Goal: Transaction & Acquisition: Purchase product/service

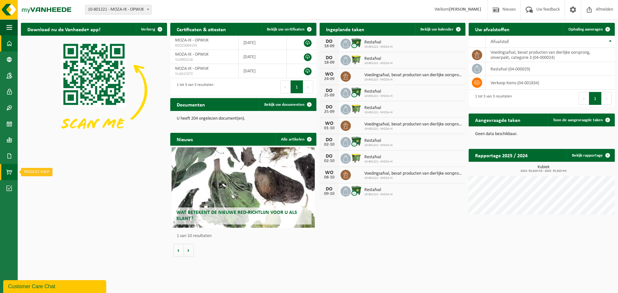
click at [8, 170] on span at bounding box center [9, 172] width 6 height 16
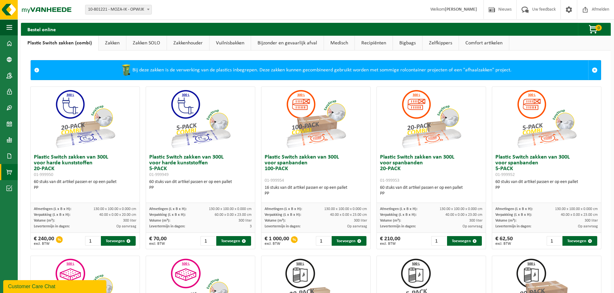
click at [110, 42] on link "Zakken" at bounding box center [112, 43] width 27 height 15
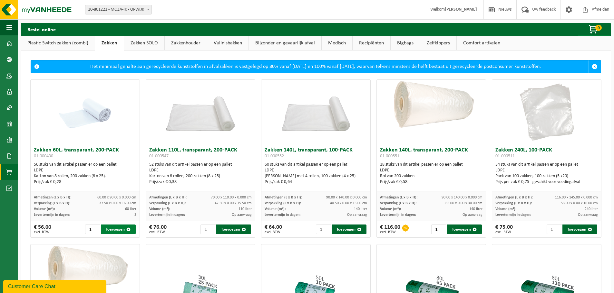
click at [113, 227] on button "Toevoegen" at bounding box center [118, 230] width 35 height 10
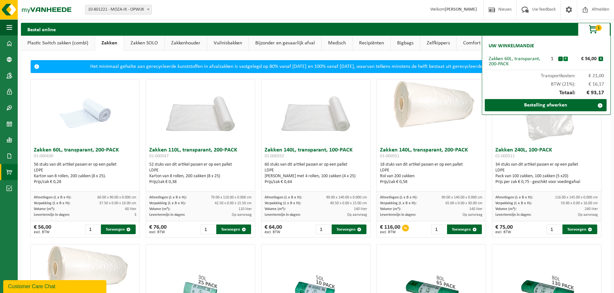
click at [565, 59] on button "+" at bounding box center [565, 59] width 5 height 5
click at [559, 103] on link "Bestelling afwerken" at bounding box center [545, 105] width 122 height 12
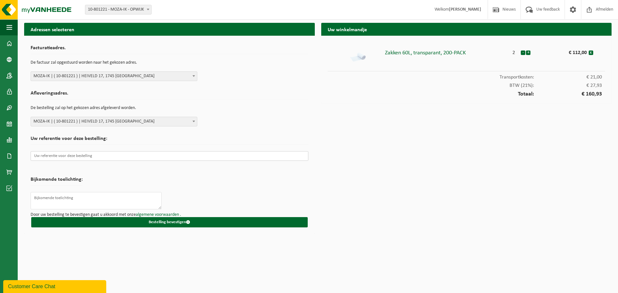
click at [76, 155] on input "text" at bounding box center [170, 156] width 278 height 10
paste input "Bestelbonnummer: G/2025/1177"
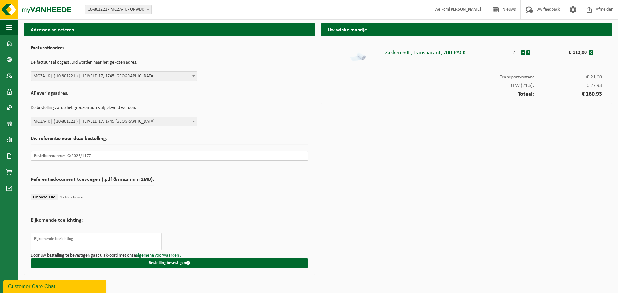
type input "Bestelbonnummer: G/2025/1177"
click at [163, 217] on form "Facturatieadres. De factuur zal opgestuurd worden naar het gekozen adres. MOZA-…" at bounding box center [170, 155] width 278 height 226
click at [119, 239] on textarea at bounding box center [96, 241] width 131 height 17
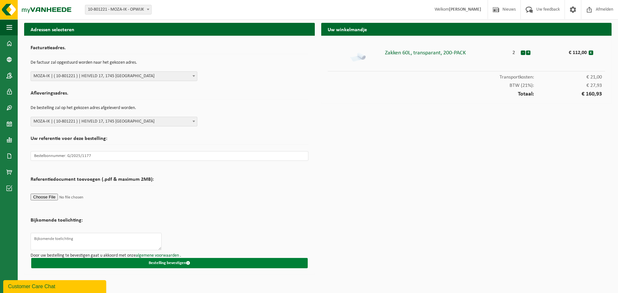
click at [186, 262] on span "submit" at bounding box center [188, 263] width 4 height 4
